Goal: Task Accomplishment & Management: Use online tool/utility

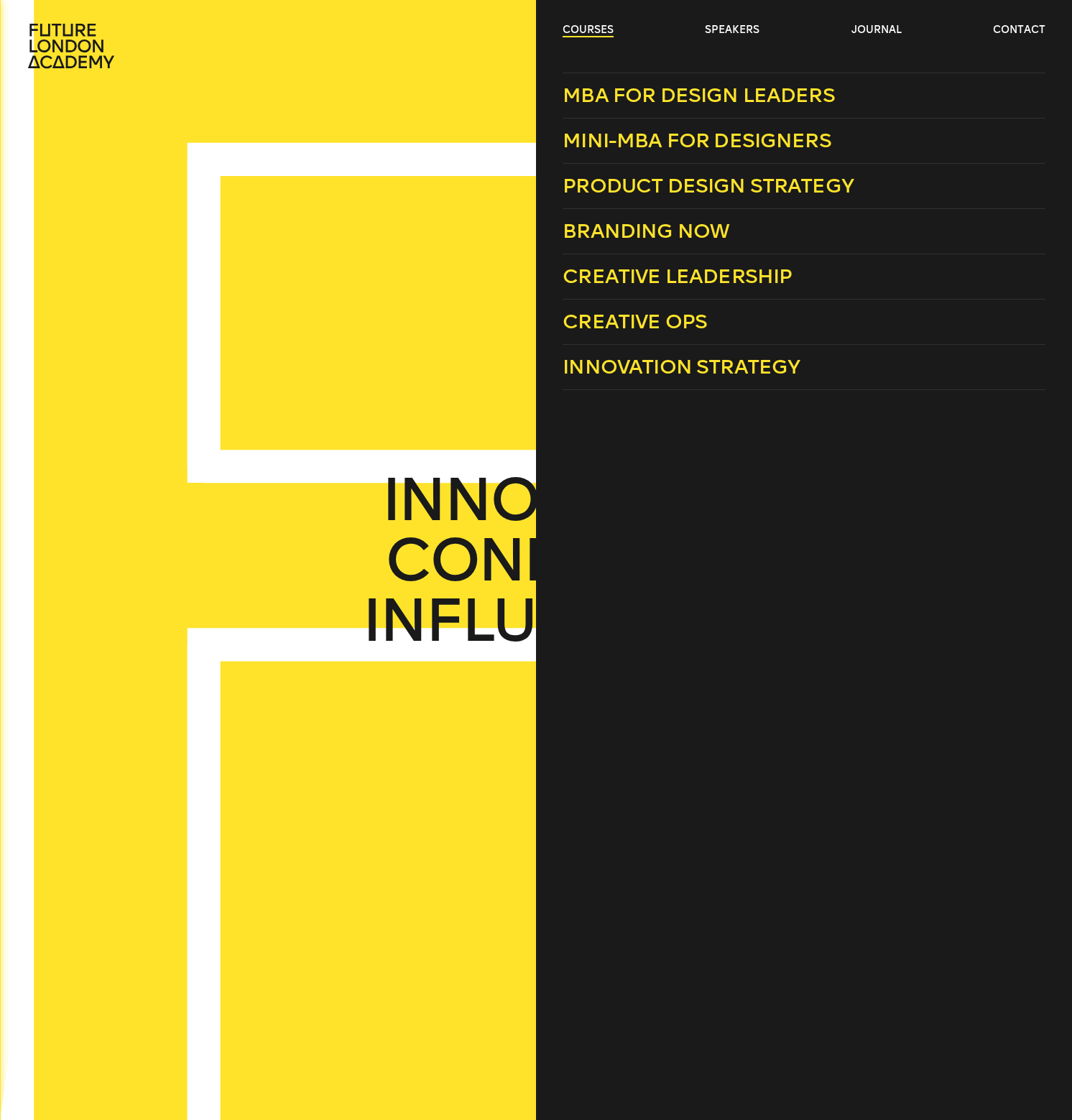
click at [589, 28] on link "courses" at bounding box center [588, 30] width 51 height 14
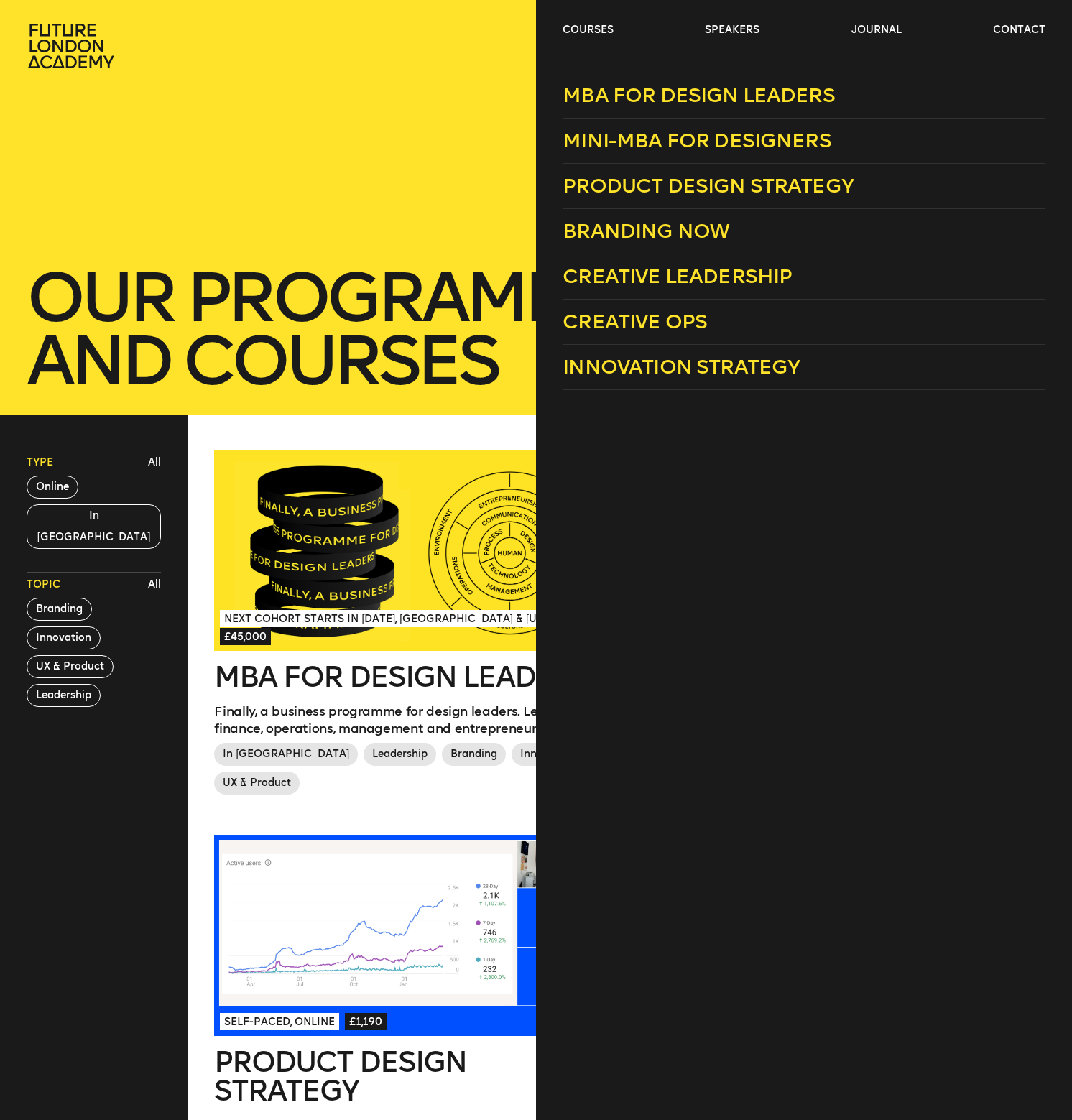
click at [610, 15] on header "courses speakers journal contact" at bounding box center [536, 34] width 1072 height 69
click at [670, 289] on link "Creative Leadership" at bounding box center [804, 277] width 482 height 45
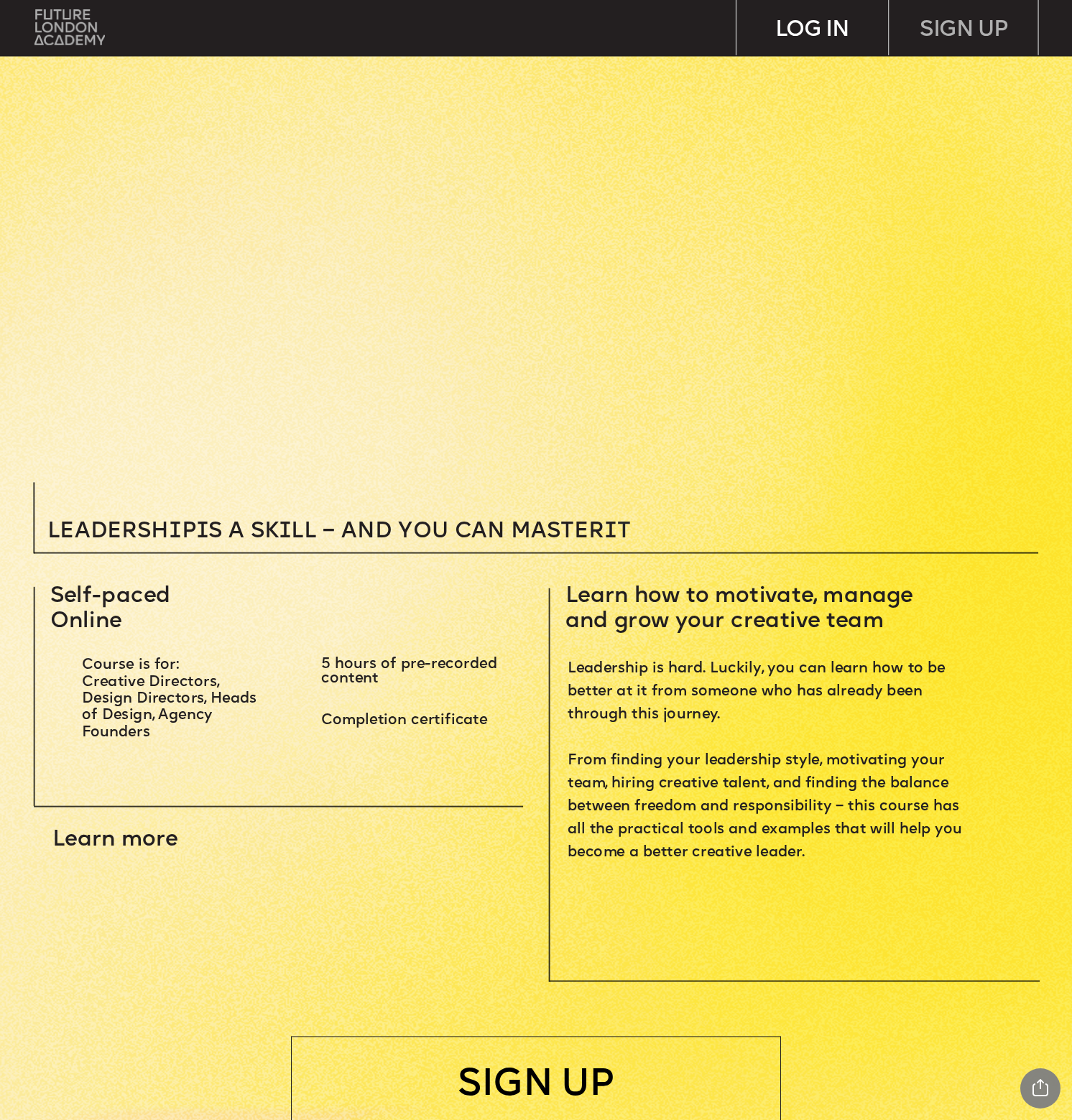
click at [845, 33] on div "LOG IN" at bounding box center [812, 27] width 151 height 55
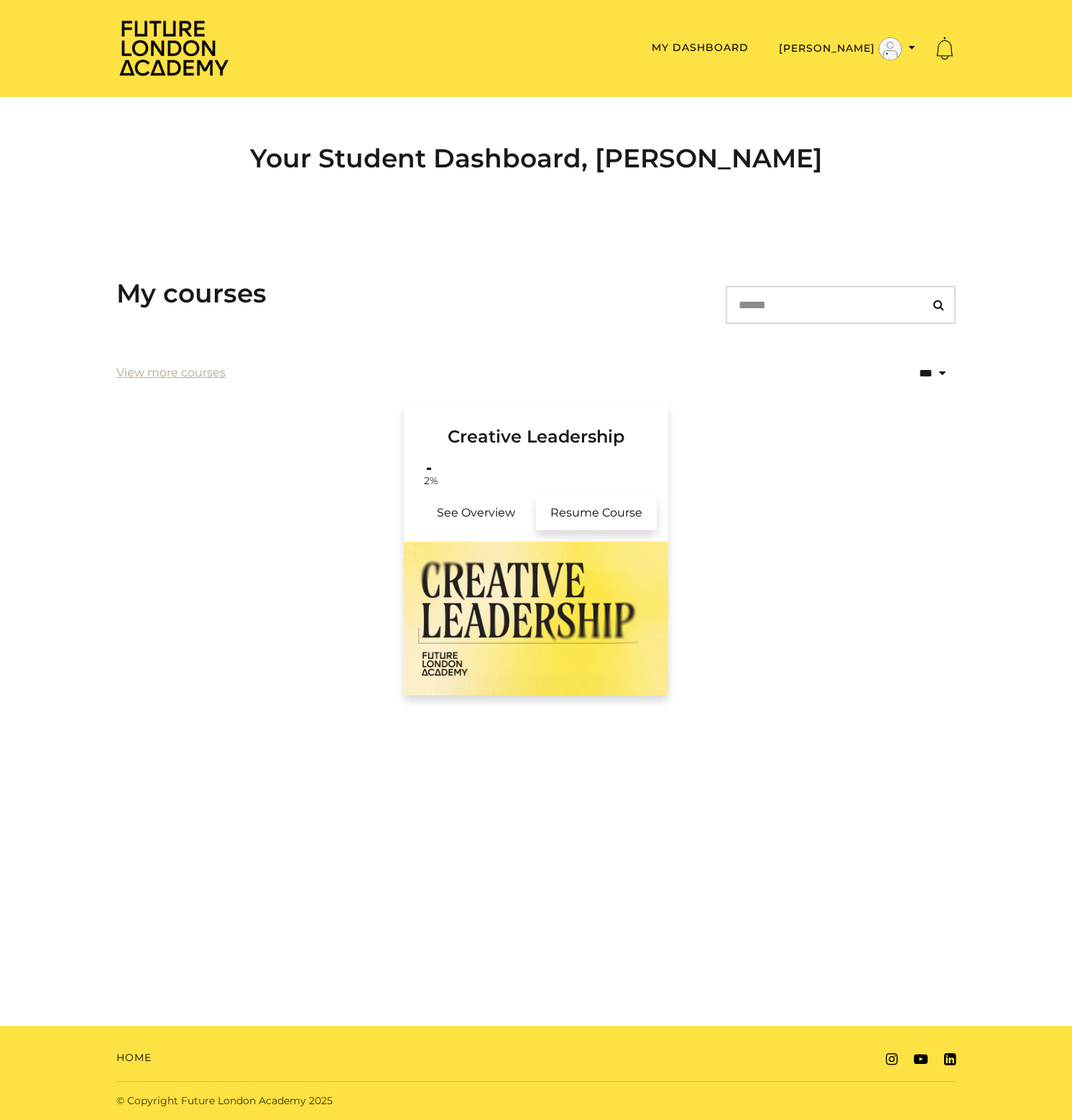
click at [603, 524] on link "Resume Course" at bounding box center [596, 512] width 121 height 34
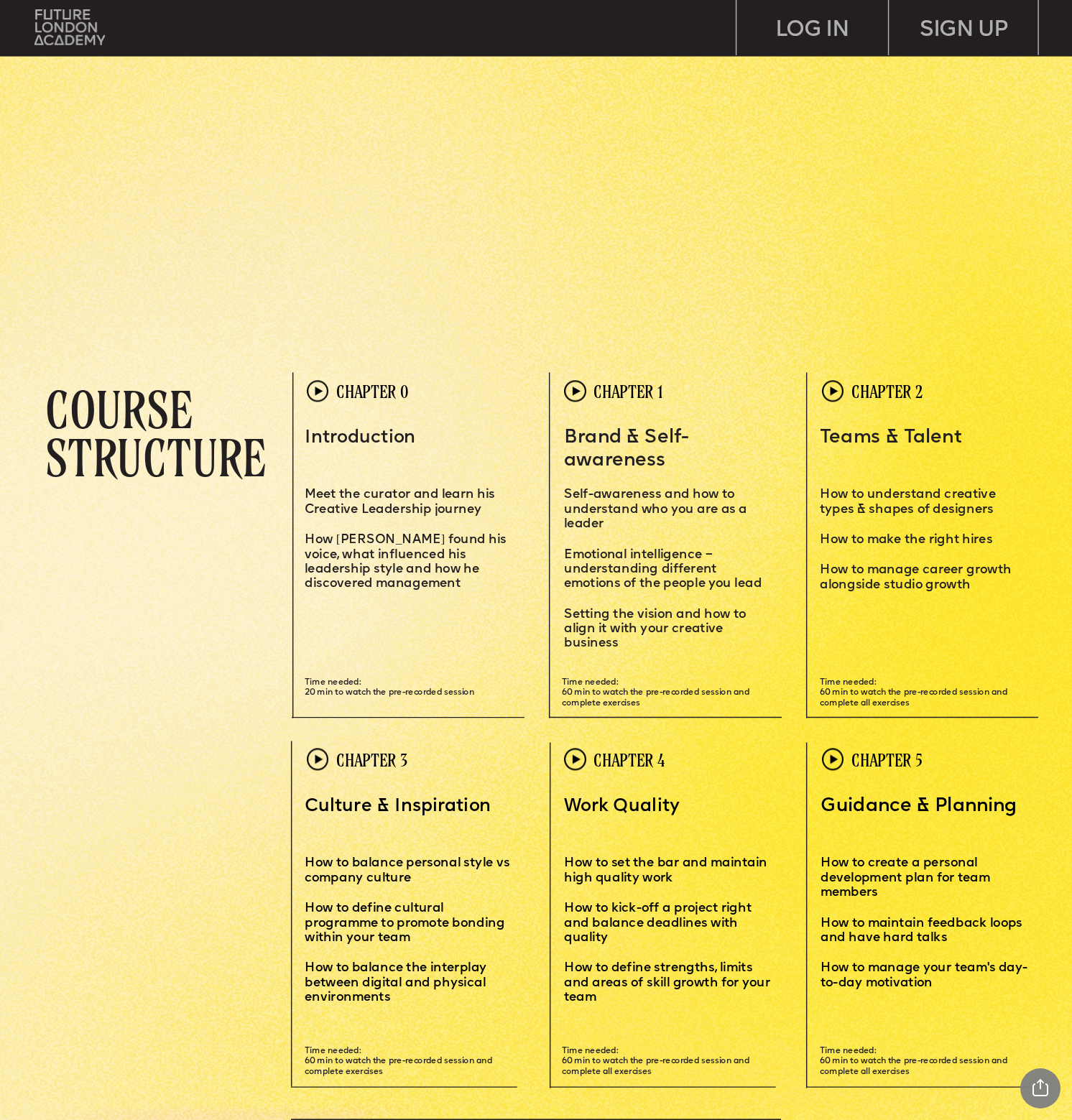
scroll to position [2910, 0]
